Goal: Complete application form

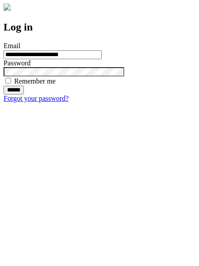
type input "**********"
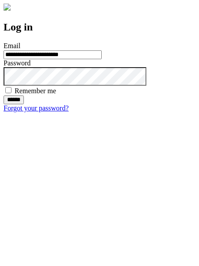
click at [24, 104] on input "******" at bounding box center [14, 99] width 20 height 9
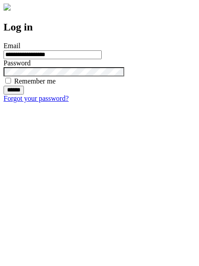
type input "**********"
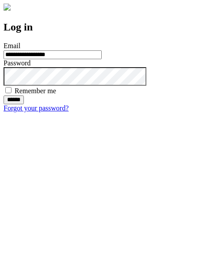
click at [24, 104] on input "******" at bounding box center [14, 99] width 20 height 9
